Goal: Navigation & Orientation: Find specific page/section

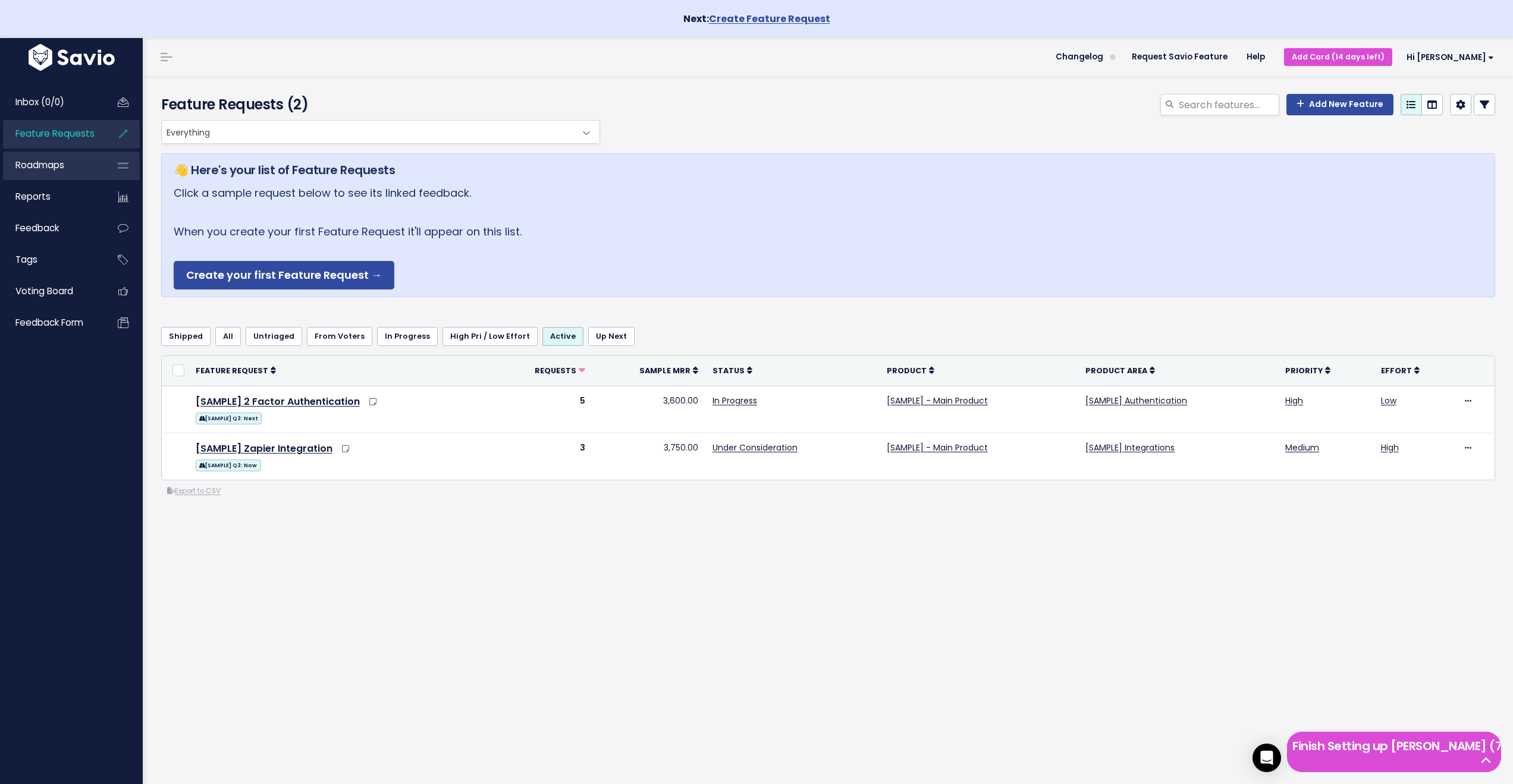
click at [57, 166] on span "Roadmaps" at bounding box center [40, 164] width 49 height 13
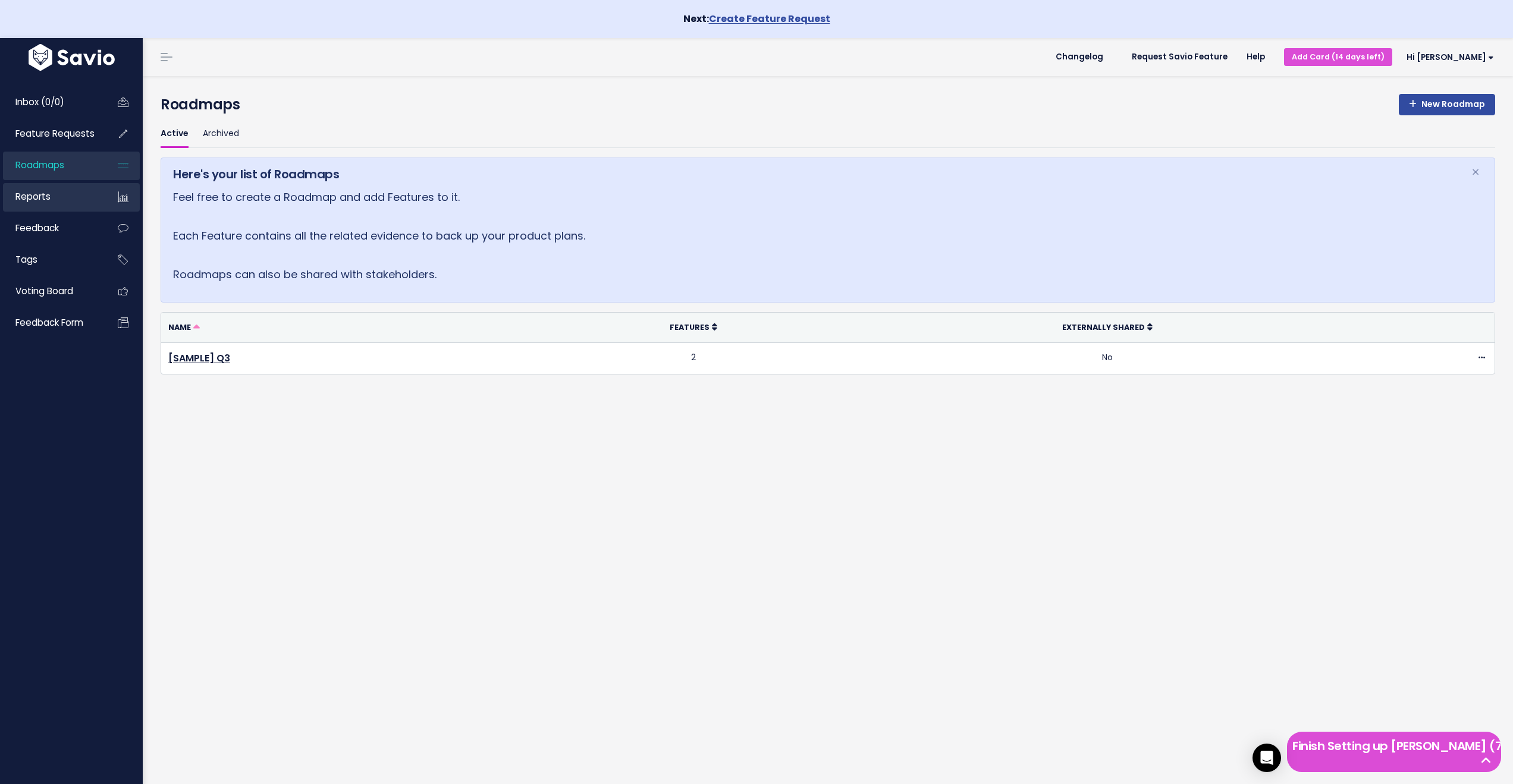
click at [54, 201] on link "Reports" at bounding box center [50, 197] width 96 height 28
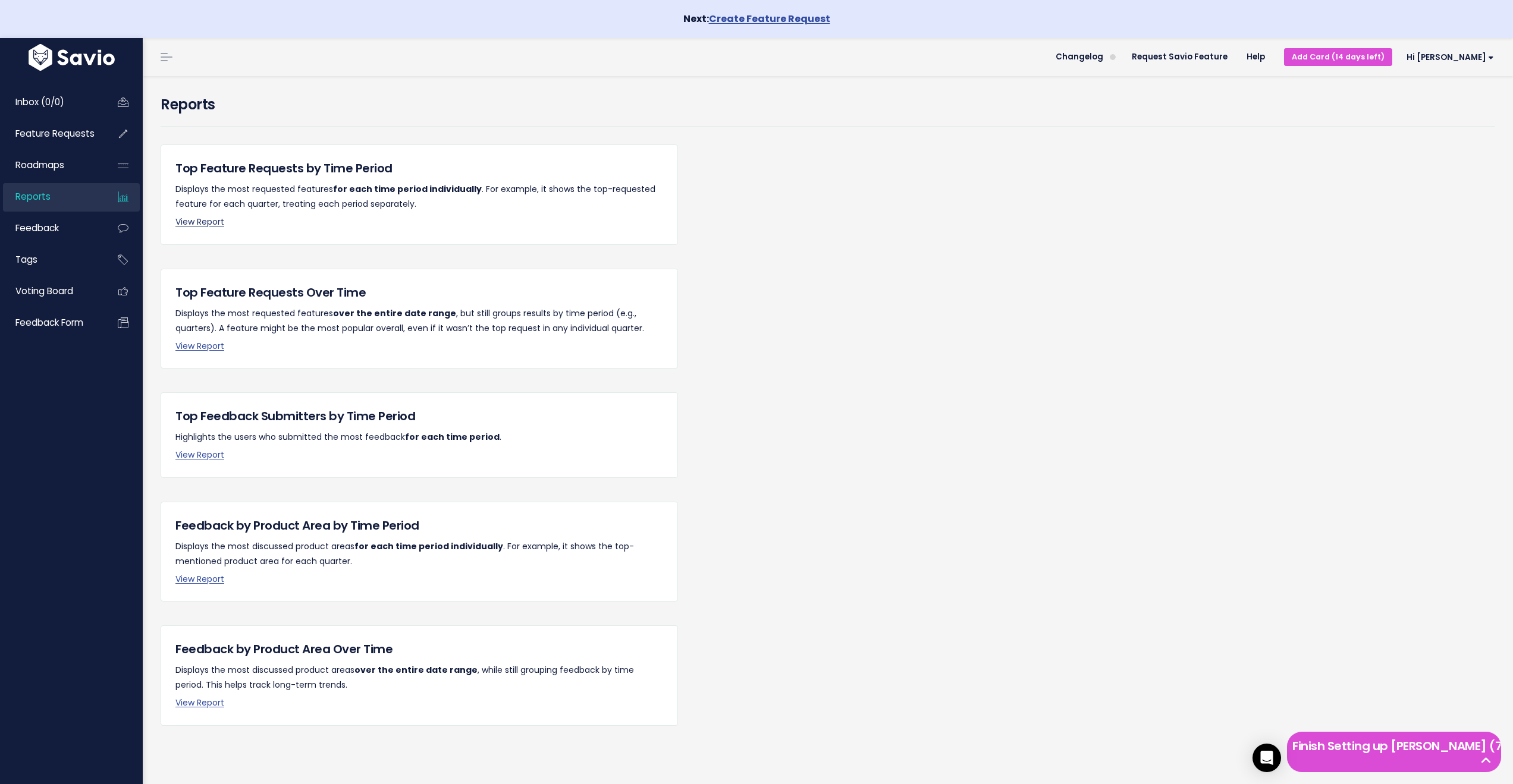
click at [206, 220] on link "View Report" at bounding box center [199, 222] width 49 height 12
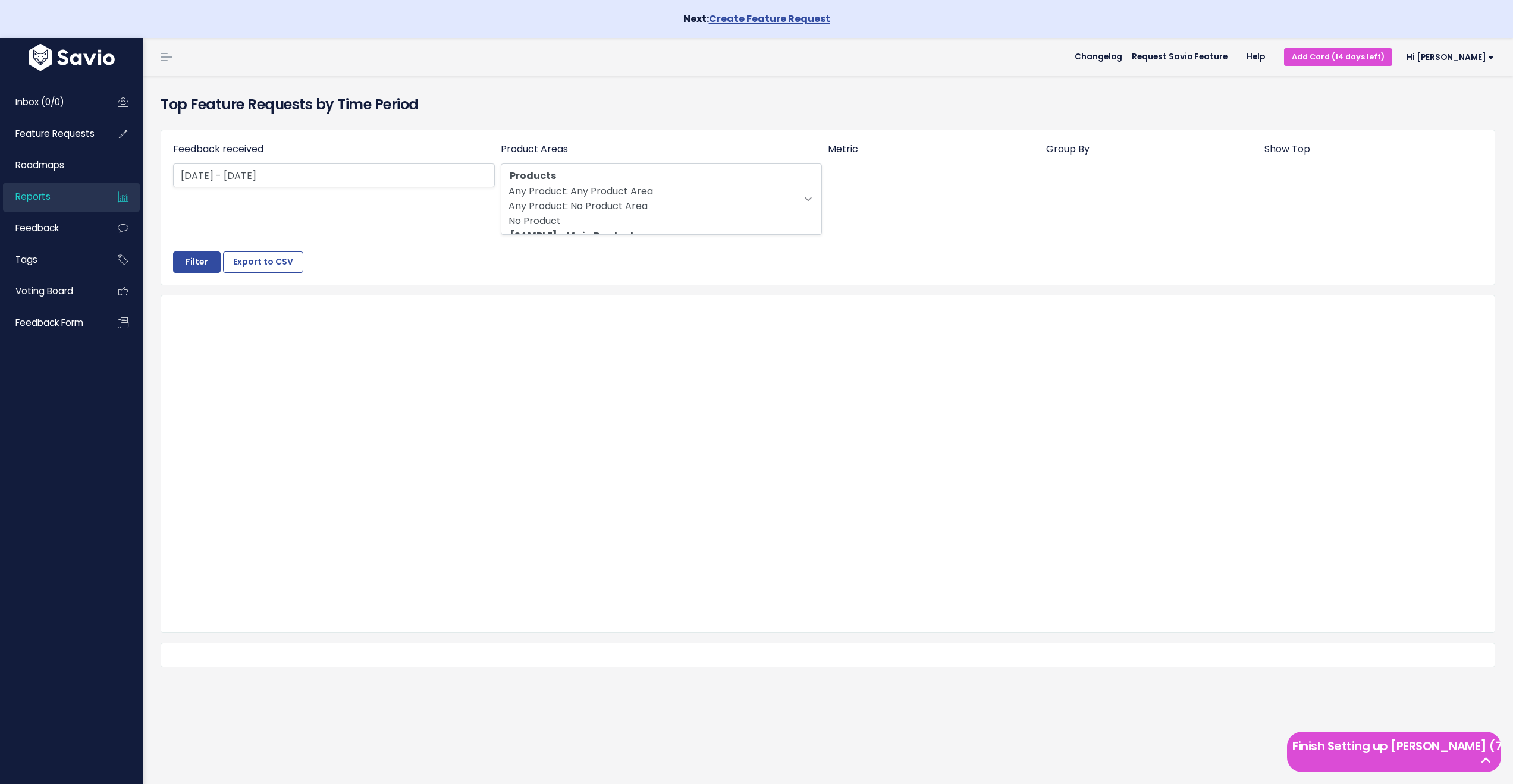
select select
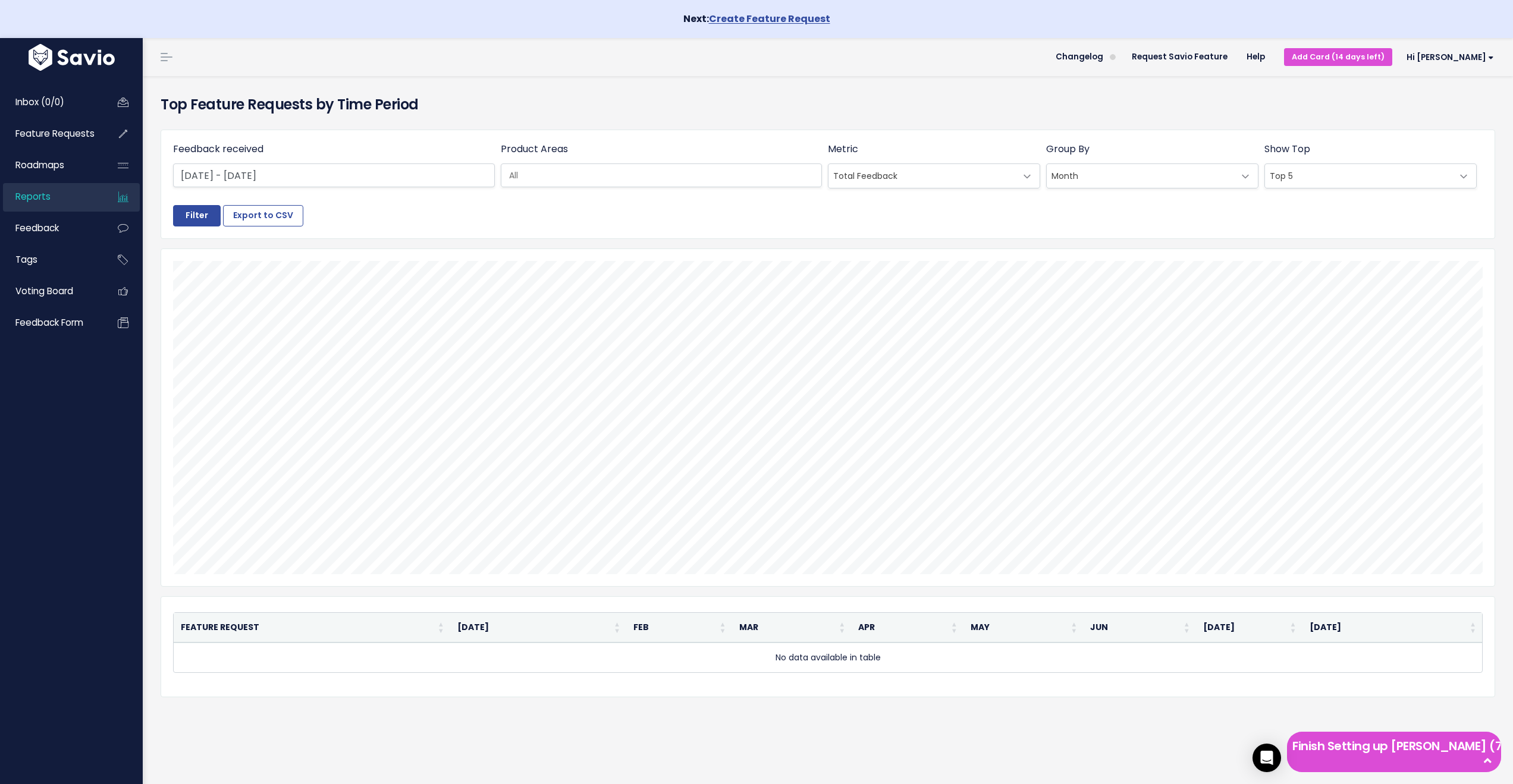
click at [49, 194] on span "Reports" at bounding box center [33, 196] width 35 height 13
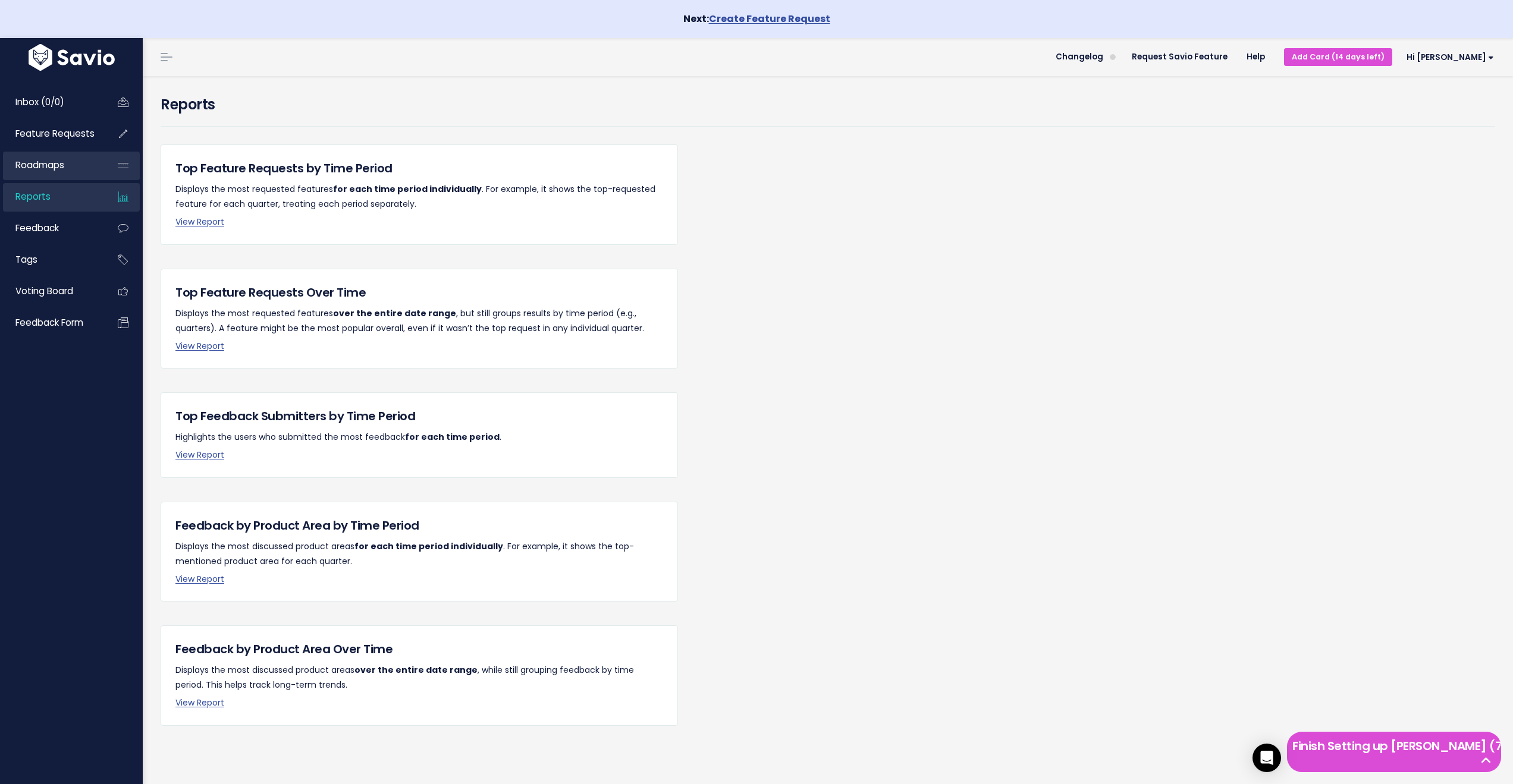
click at [38, 169] on span "Roadmaps" at bounding box center [40, 164] width 49 height 13
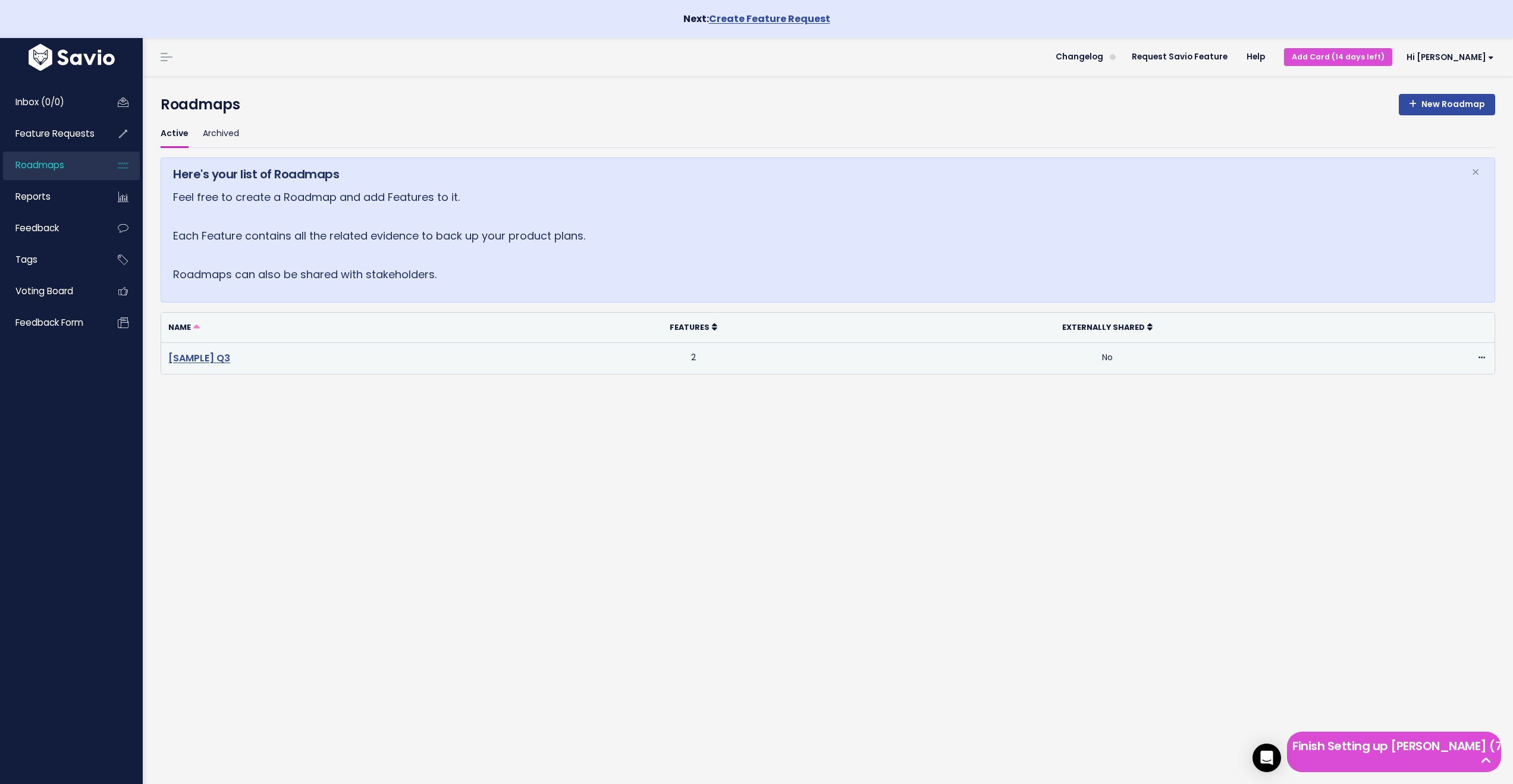
click at [212, 353] on link "[SAMPLE] Q3" at bounding box center [199, 358] width 61 height 14
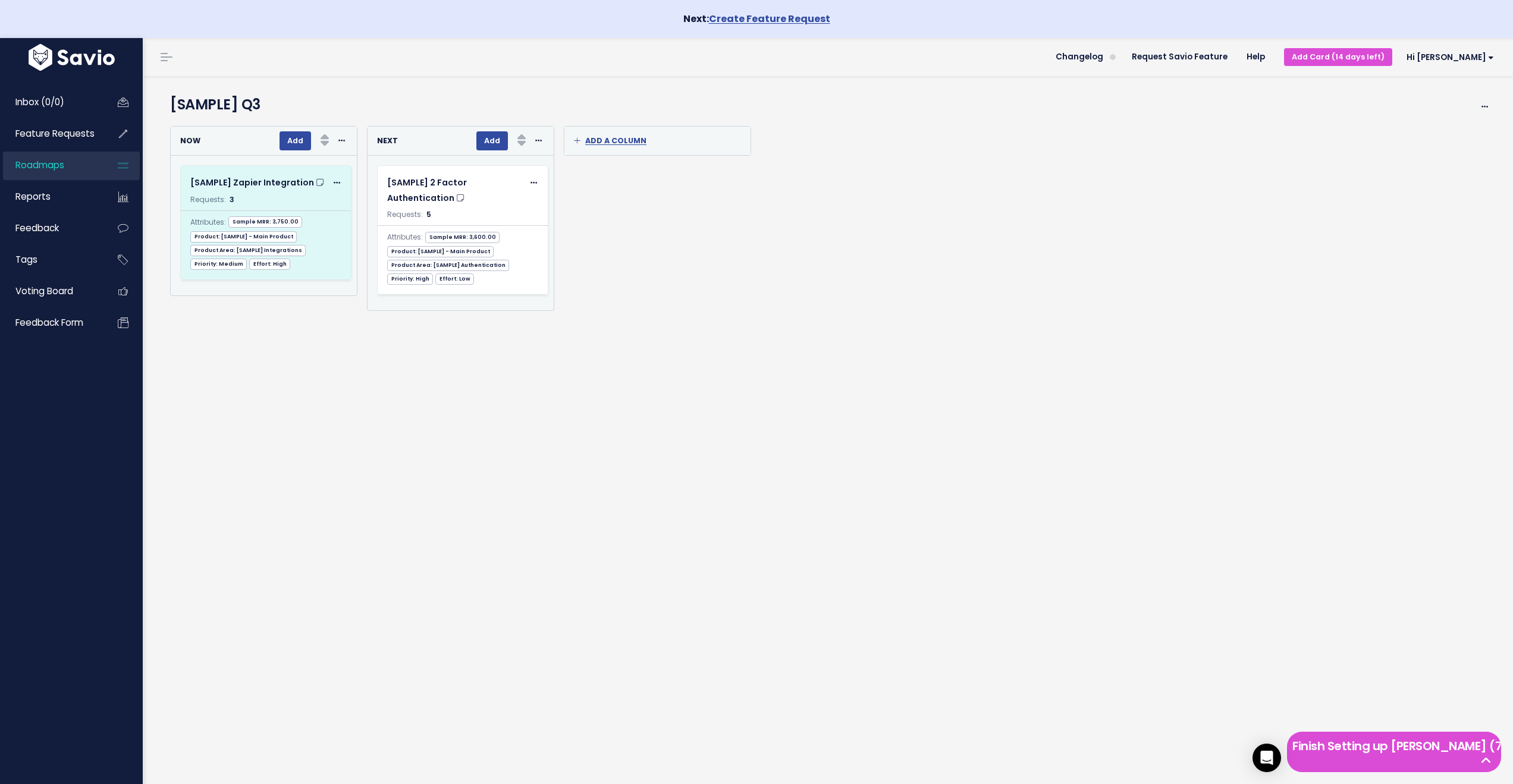
click at [231, 202] on span "3" at bounding box center [232, 199] width 5 height 10
click at [274, 184] on span "[SAMPLE] Zapier Integration" at bounding box center [252, 182] width 124 height 12
